Goal: Information Seeking & Learning: Find specific fact

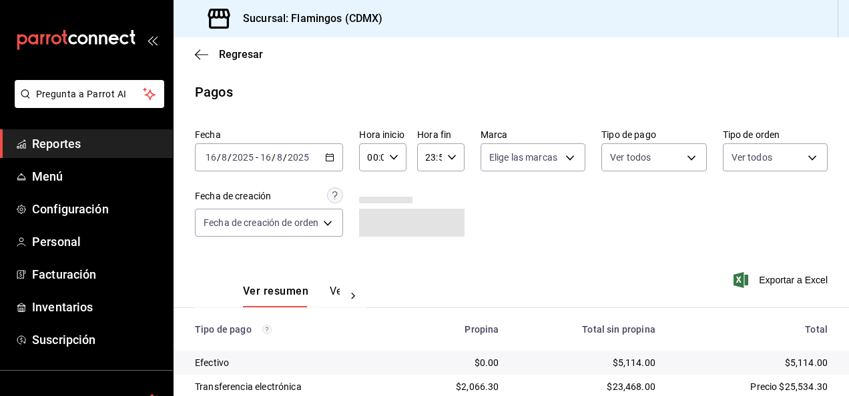
scroll to position [120, 0]
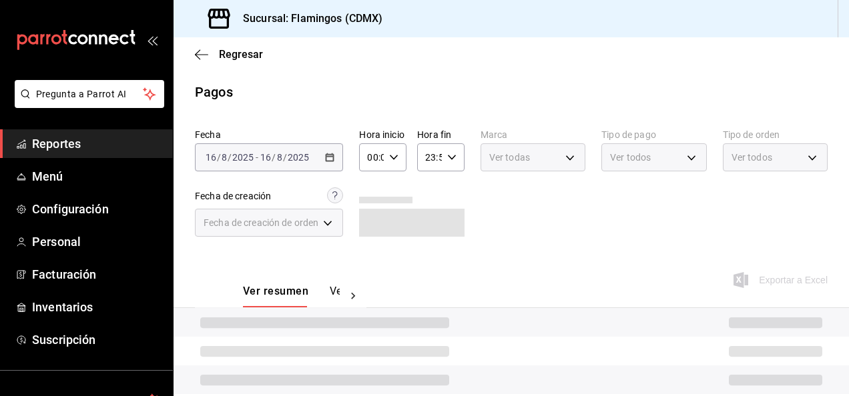
scroll to position [120, 0]
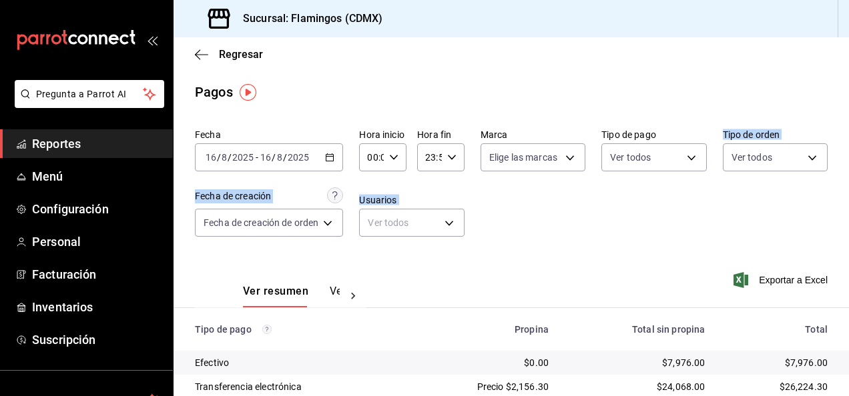
drag, startPoint x: 591, startPoint y: 286, endPoint x: 598, endPoint y: 210, distance: 75.7
click at [598, 210] on div "Fecha [DATE] [DATE] - [DATE] [DATE] Hora inicio 00:00 Hora inicio Hora fin 23:5…" at bounding box center [510, 309] width 675 height 372
drag, startPoint x: 598, startPoint y: 210, endPoint x: 543, endPoint y: 290, distance: 96.4
click at [543, 290] on div "Ver resumen Ver pagos Exportar a Excel" at bounding box center [510, 288] width 675 height 71
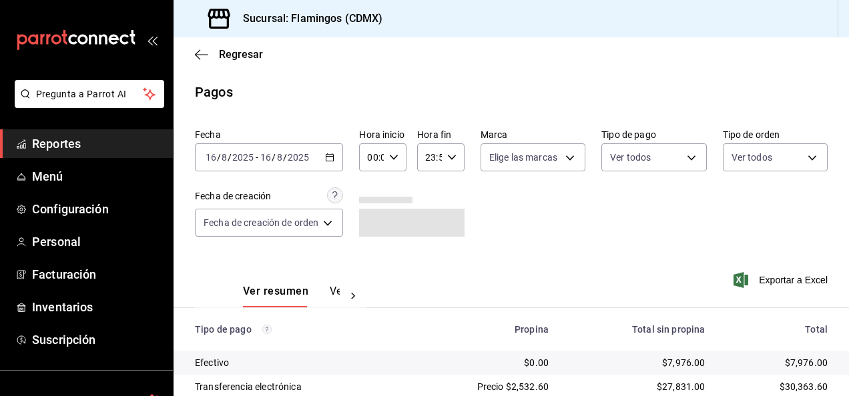
scroll to position [120, 0]
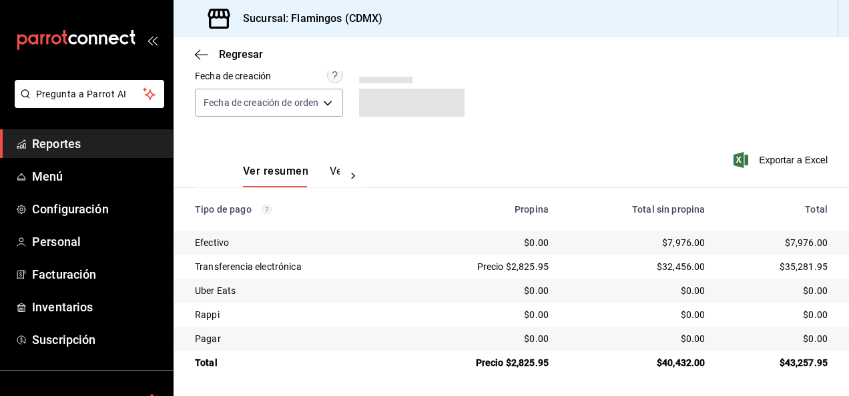
scroll to position [120, 0]
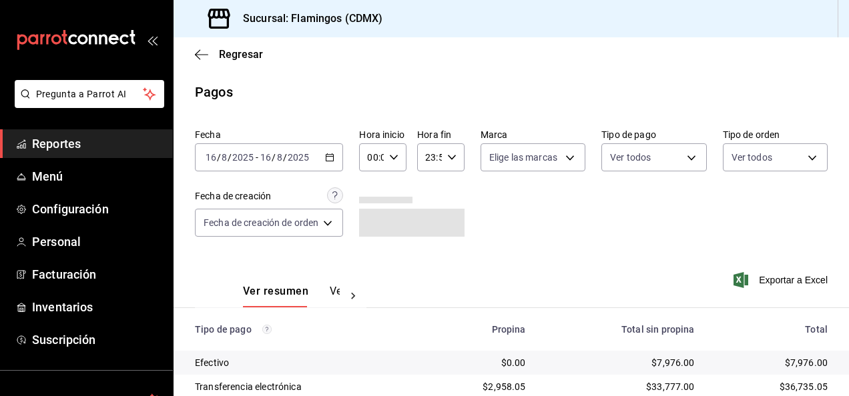
scroll to position [120, 0]
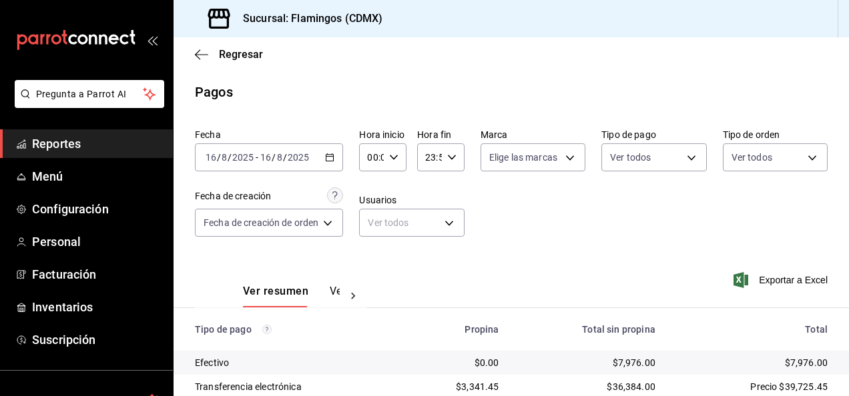
scroll to position [120, 0]
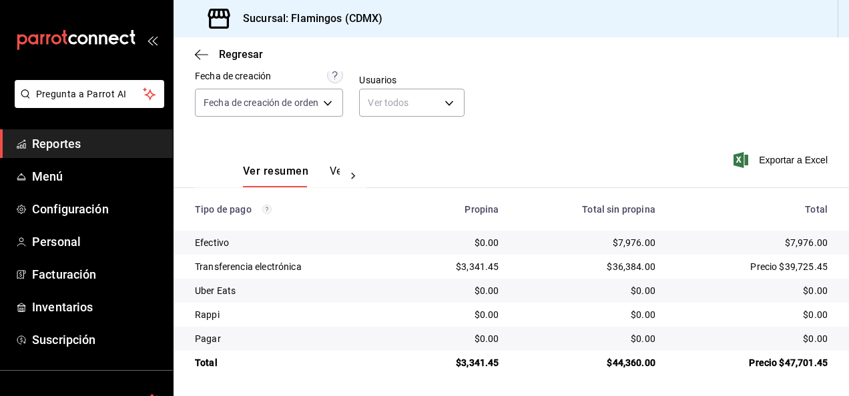
click at [628, 239] on div "$7,976.00" at bounding box center [587, 242] width 135 height 13
copy div "7,976.00"
click at [475, 272] on div "$3,341.45" at bounding box center [456, 266] width 85 height 13
click at [476, 271] on div "$3,341.45" at bounding box center [456, 266] width 85 height 13
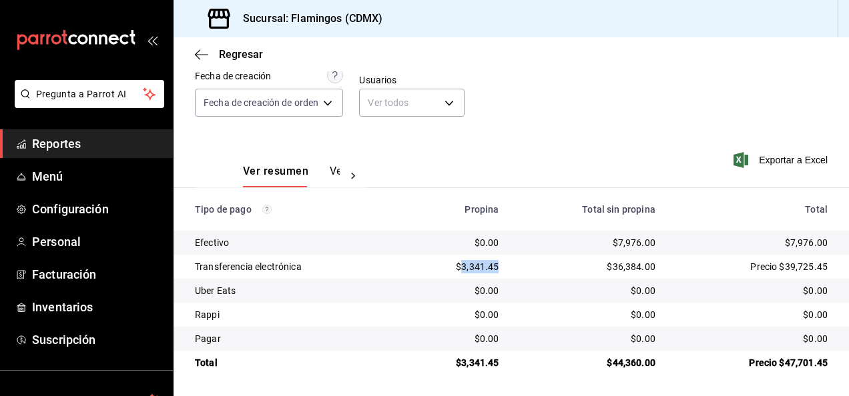
click at [476, 271] on div "$3,341.45" at bounding box center [456, 266] width 85 height 13
copy div "3,341.45"
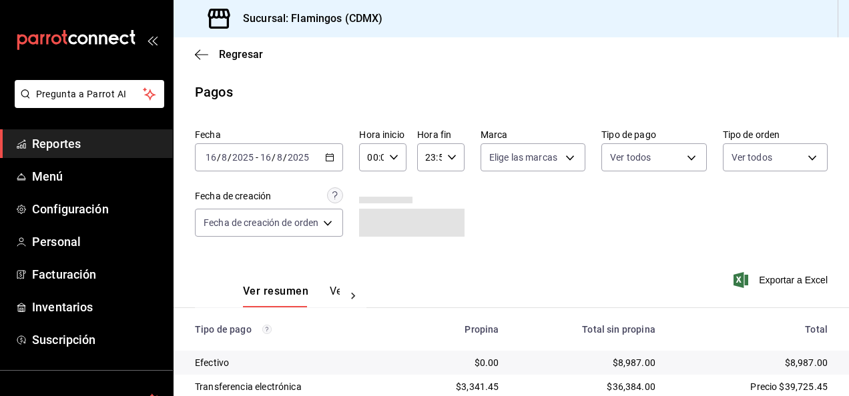
scroll to position [120, 0]
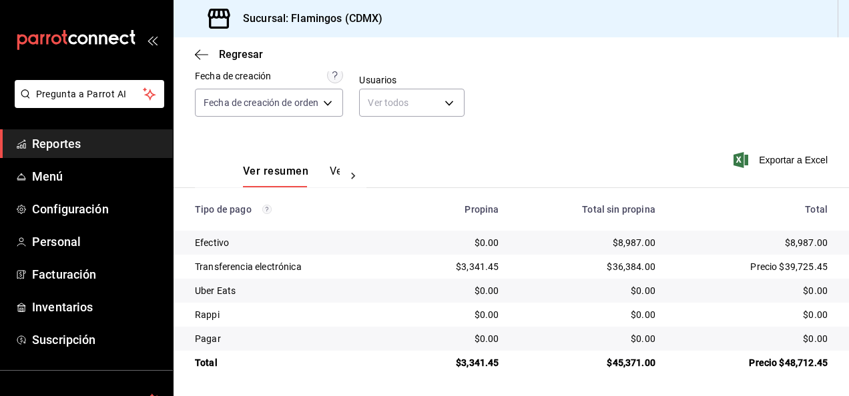
click at [626, 243] on div "$8,987.00" at bounding box center [587, 242] width 135 height 13
copy div "8,987.00"
